Goal: Task Accomplishment & Management: Use online tool/utility

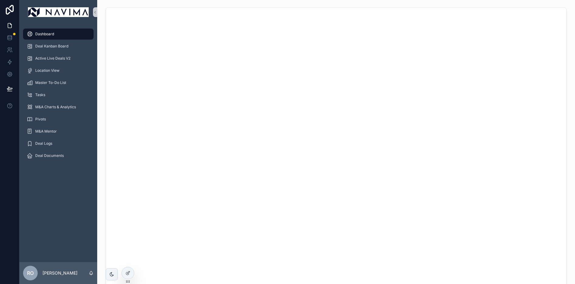
scroll to position [472, 0]
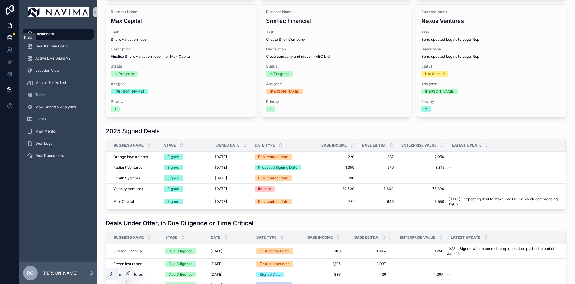
click at [9, 38] on icon at bounding box center [10, 37] width 4 height 2
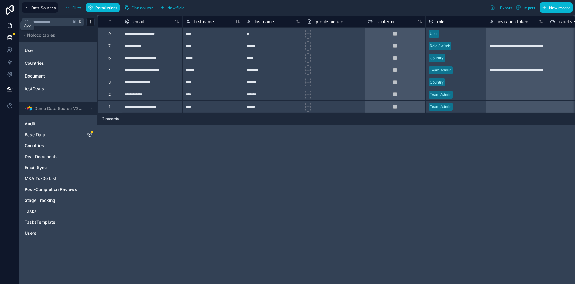
drag, startPoint x: 8, startPoint y: 22, endPoint x: 13, endPoint y: 25, distance: 5.0
click at [8, 22] on icon at bounding box center [10, 25] width 6 height 6
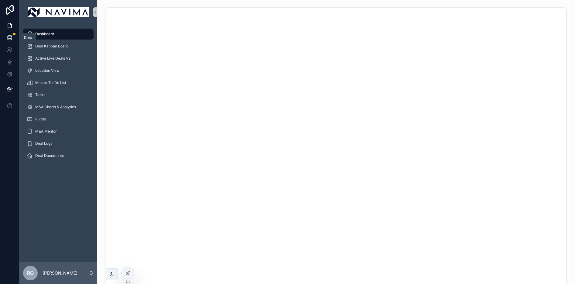
click at [12, 40] on icon at bounding box center [10, 38] width 6 height 6
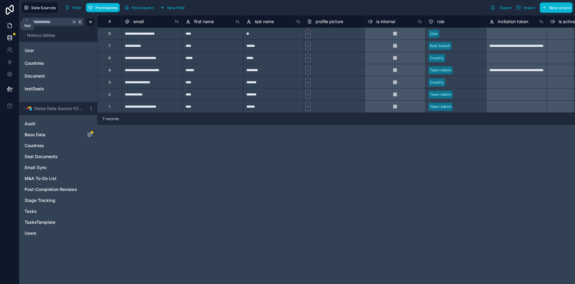
click at [11, 25] on icon at bounding box center [10, 25] width 6 height 6
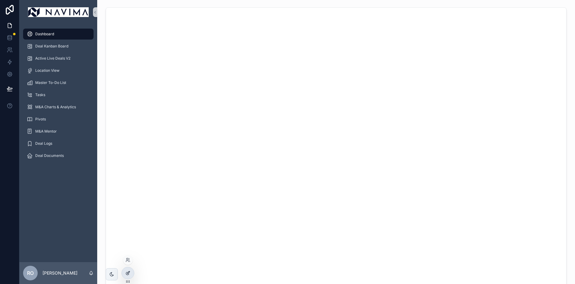
click at [129, 273] on icon at bounding box center [127, 272] width 5 height 5
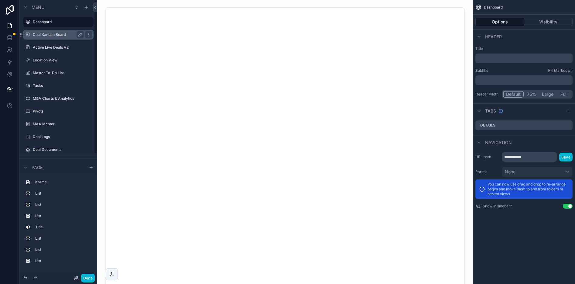
click at [50, 33] on label "Deal Kanban Board" at bounding box center [57, 34] width 49 height 5
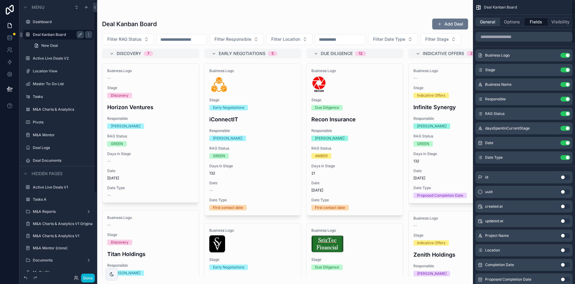
click at [489, 21] on button "General" at bounding box center [487, 22] width 25 height 9
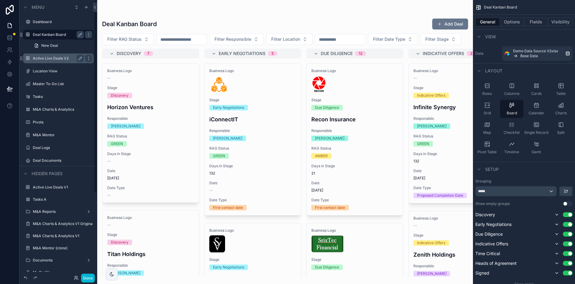
click at [51, 58] on label "Active Live Deals V2" at bounding box center [57, 58] width 49 height 5
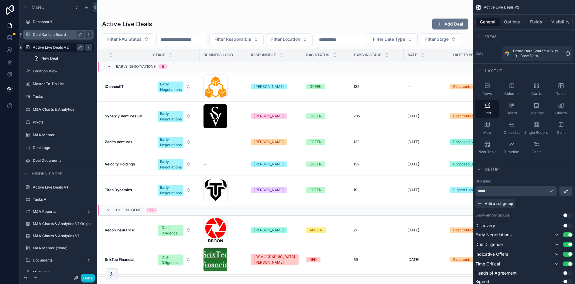
click at [109, 69] on icon "scrollable content" at bounding box center [108, 66] width 5 height 5
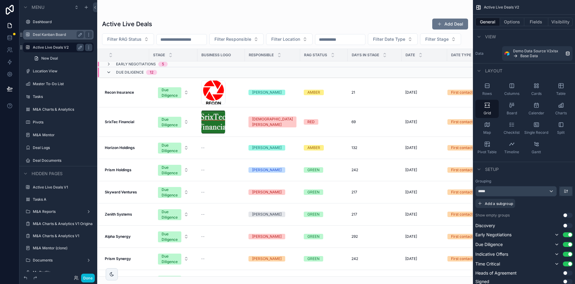
click at [107, 75] on icon "scrollable content" at bounding box center [108, 72] width 5 height 5
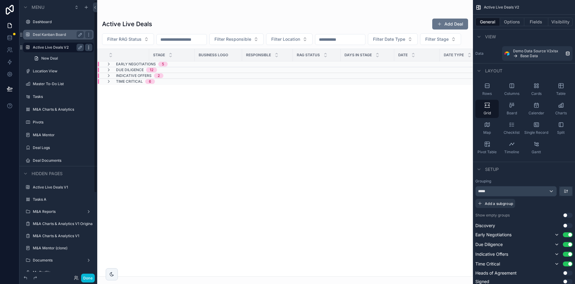
click at [89, 49] on icon "scrollable content" at bounding box center [88, 47] width 5 height 5
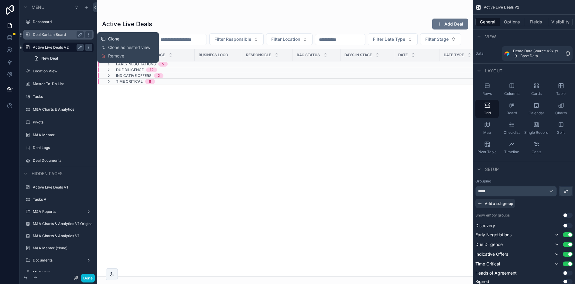
click at [119, 40] on span "Clone" at bounding box center [113, 39] width 11 height 6
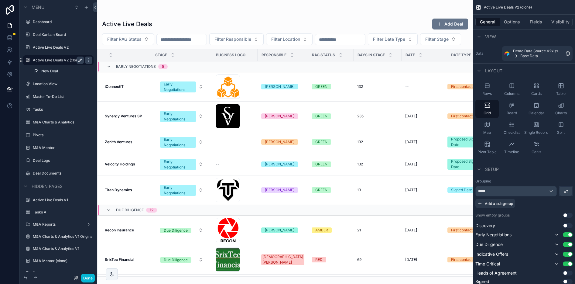
click at [83, 62] on button "scrollable content" at bounding box center [80, 59] width 7 height 7
click at [65, 61] on input "**********" at bounding box center [53, 59] width 41 height 7
type input "*"
click at [50, 63] on input "****" at bounding box center [53, 59] width 41 height 7
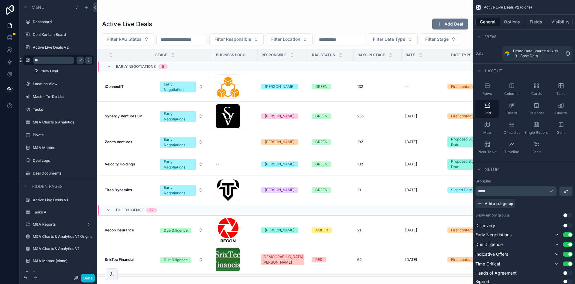
type input "*"
type input "**********"
click at [78, 60] on icon "scrollable content" at bounding box center [80, 60] width 5 height 5
click at [537, 144] on icon "scrollable content" at bounding box center [536, 144] width 6 height 6
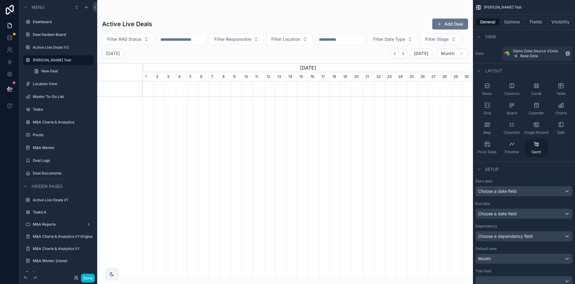
scroll to position [0, 330]
click at [451, 70] on div "scrollable content" at bounding box center [285, 138] width 376 height 276
click at [452, 56] on span "Month" at bounding box center [447, 53] width 13 height 5
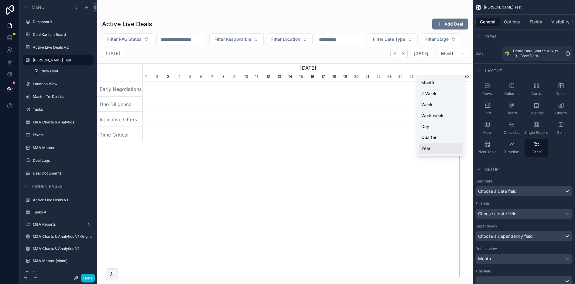
click at [434, 144] on button "Year" at bounding box center [441, 148] width 44 height 11
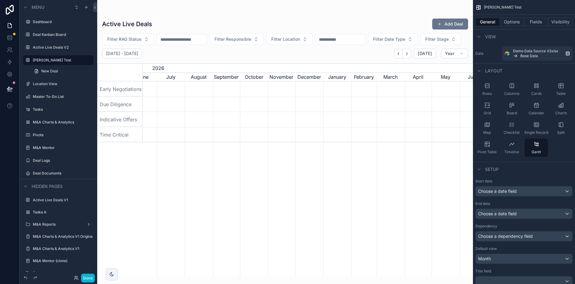
scroll to position [0, 352]
click at [516, 190] on span "Choose a date field" at bounding box center [497, 190] width 39 height 5
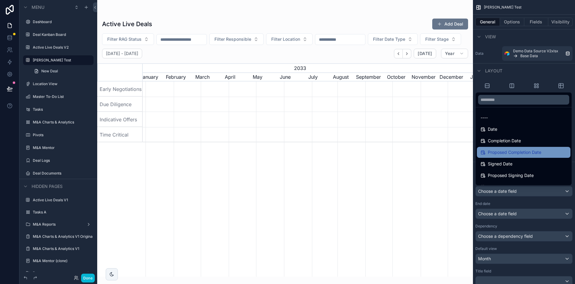
click at [509, 150] on span "Proposed Completion Date" at bounding box center [514, 151] width 53 height 7
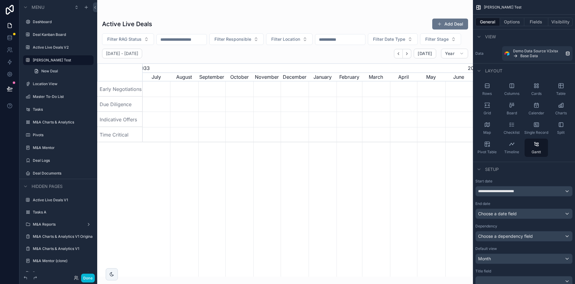
scroll to position [0, 339]
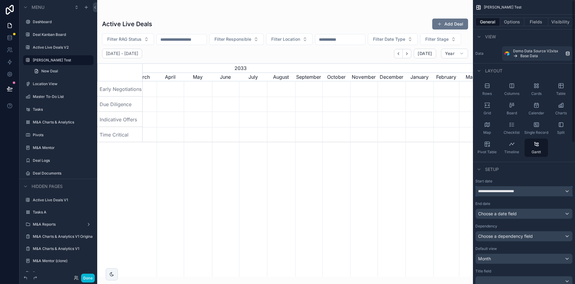
click at [518, 191] on span "**********" at bounding box center [501, 191] width 46 height 5
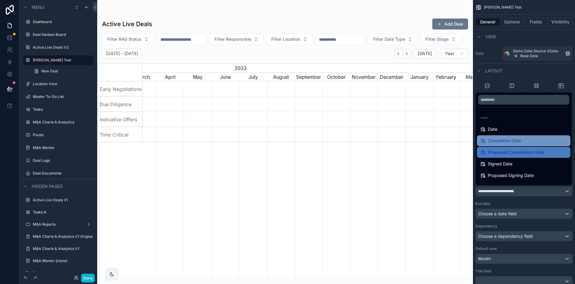
click at [504, 140] on span "Completion Date" at bounding box center [504, 140] width 33 height 7
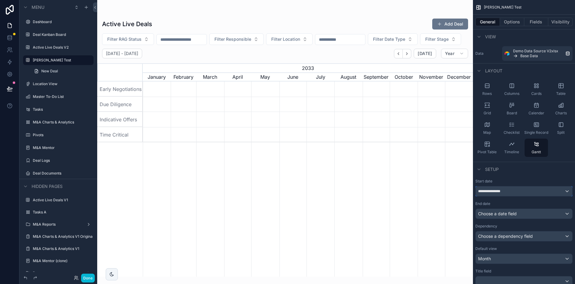
click at [507, 190] on div "**********" at bounding box center [523, 191] width 97 height 10
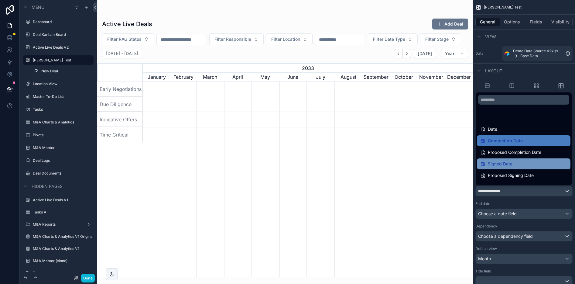
click at [502, 160] on span "Signed Date" at bounding box center [500, 163] width 25 height 7
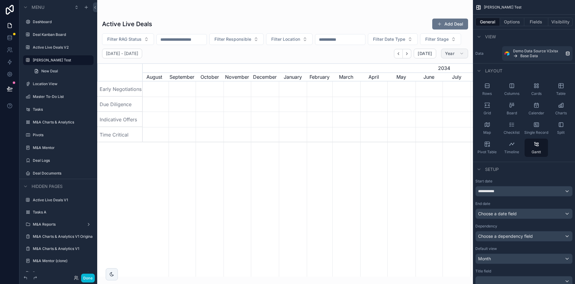
click at [459, 56] on icon "scrollable content" at bounding box center [461, 53] width 5 height 5
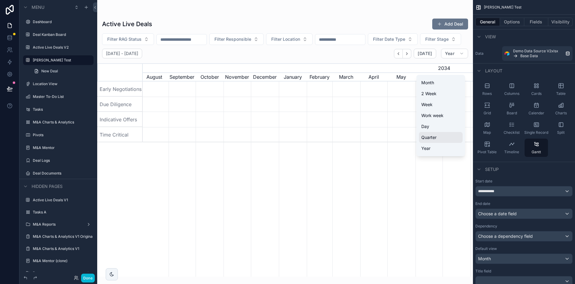
click at [435, 137] on span "Quarter" at bounding box center [428, 137] width 15 height 6
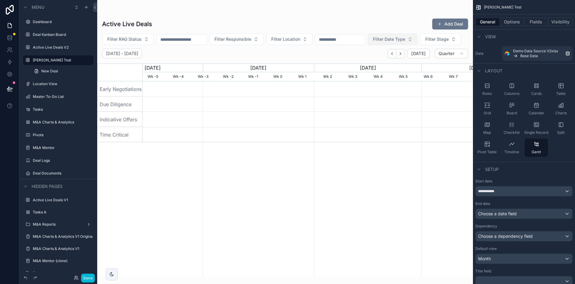
click at [417, 42] on button "Filter Date Type" at bounding box center [393, 39] width 50 height 12
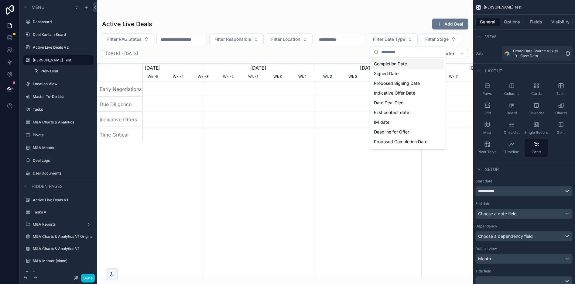
click at [342, 45] on div "Filter RAG Status Filter Responsible Filter Location Filter Date Type Filter St…" at bounding box center [285, 39] width 376 height 12
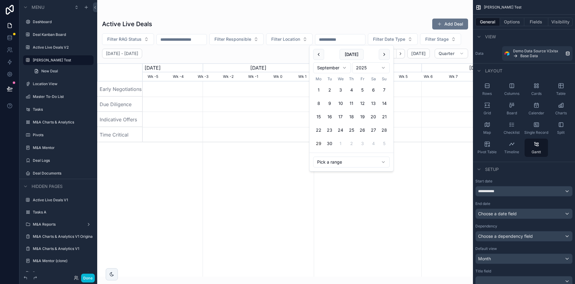
click at [354, 37] on input "scrollable content" at bounding box center [340, 39] width 50 height 9
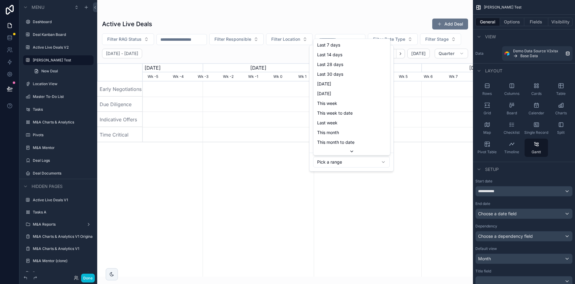
click at [383, 165] on html "Menu Dashboard Deal Kanban Board Active Live Deals V2 [PERSON_NAME] Test New De…" at bounding box center [287, 142] width 575 height 284
click at [349, 149] on icon "scrollable content" at bounding box center [351, 151] width 5 height 5
type input "**********"
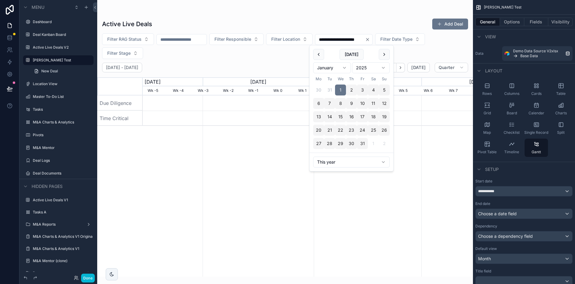
click at [394, 186] on div "scrollable content" at bounding box center [308, 185] width 330 height 181
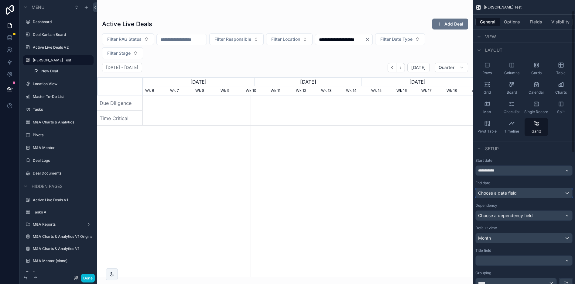
click at [517, 194] on div "Choose a date field" at bounding box center [523, 193] width 97 height 10
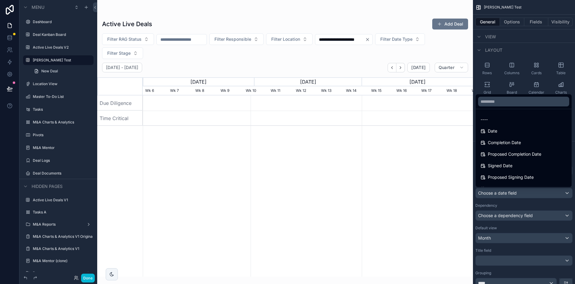
click at [429, 164] on div "scrollable content" at bounding box center [308, 185] width 330 height 181
click at [505, 229] on div "scrollable content" at bounding box center [287, 142] width 575 height 284
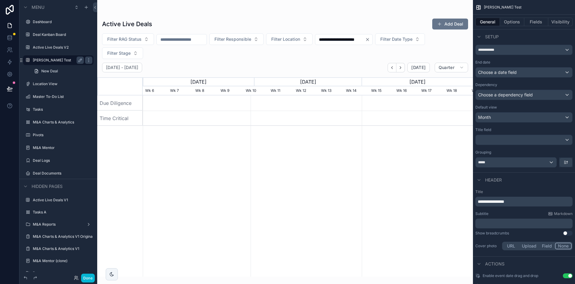
click at [44, 61] on label "[PERSON_NAME] Test" at bounding box center [57, 60] width 49 height 5
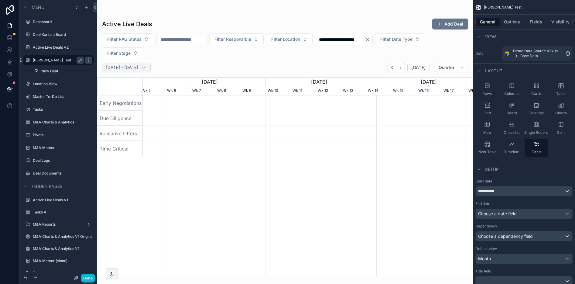
click at [150, 69] on div "[DATE] - [DATE]" at bounding box center [126, 68] width 49 height 10
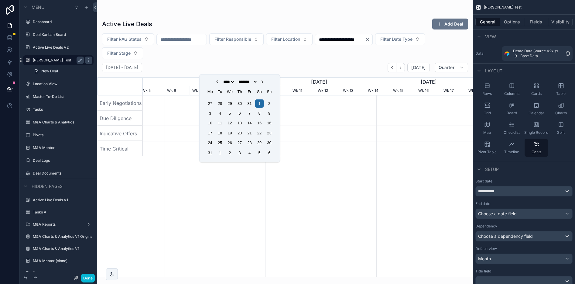
click at [226, 83] on select "**** **** **** **** **** **** **** **** **** **** **** **** **** **** **** ****…" at bounding box center [228, 81] width 13 height 5
select select "****"
click at [222, 79] on select "**** **** **** **** **** **** **** **** **** **** **** **** **** **** **** ****…" at bounding box center [228, 81] width 13 height 5
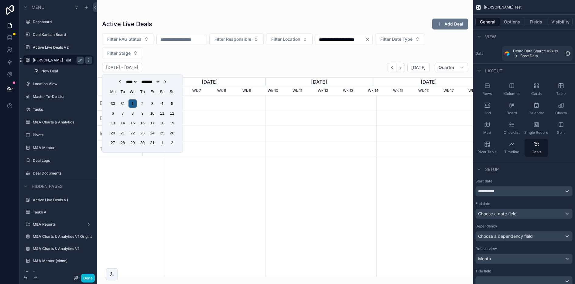
click at [133, 103] on div "1" at bounding box center [132, 103] width 8 height 8
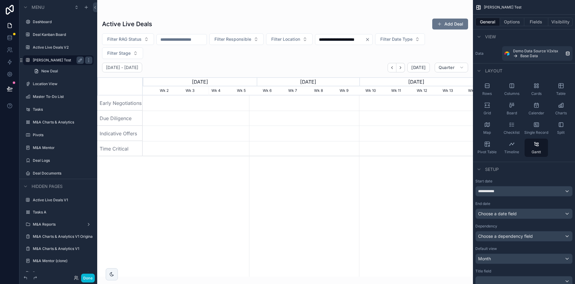
click at [210, 57] on div "**********" at bounding box center [285, 46] width 376 height 26
click at [524, 215] on div "Choose a date field" at bounding box center [523, 214] width 97 height 10
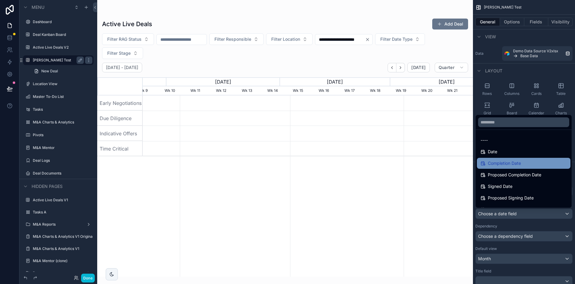
click at [510, 163] on span "Completion Date" at bounding box center [504, 162] width 33 height 7
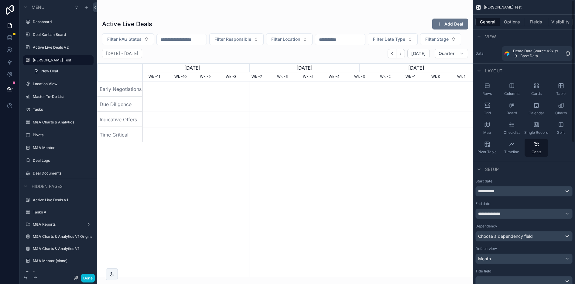
scroll to position [0, 330]
click at [524, 235] on span "Choose a dependency field" at bounding box center [505, 235] width 55 height 5
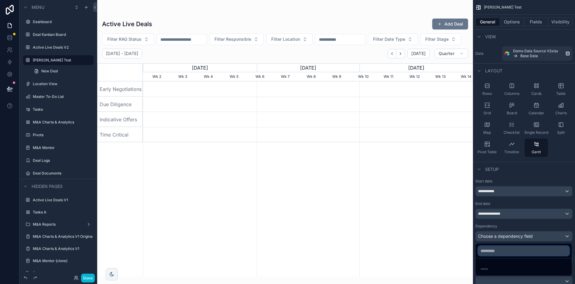
click at [503, 250] on input "text" at bounding box center [523, 251] width 91 height 10
click at [516, 196] on div "scrollable content" at bounding box center [287, 142] width 575 height 284
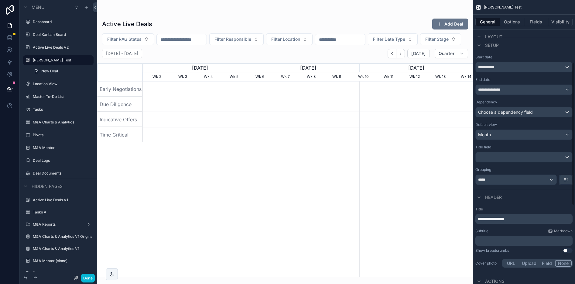
scroll to position [125, 0]
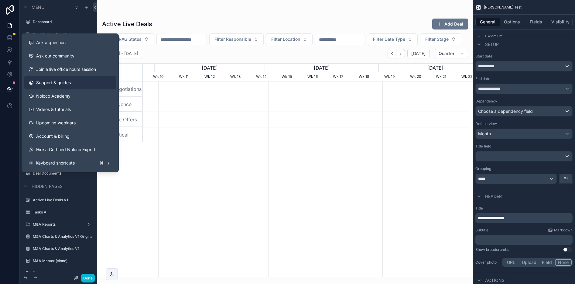
click at [60, 83] on span "Support & guides" at bounding box center [53, 83] width 35 height 6
